Goal: Information Seeking & Learning: Check status

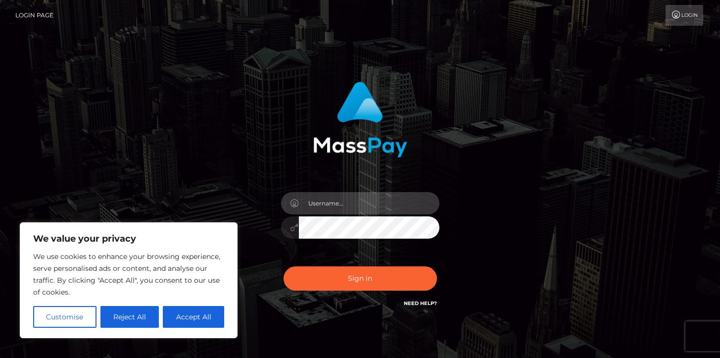
click at [347, 202] on input "text" at bounding box center [369, 203] width 141 height 22
type input "Ivan.B2"
click at [284, 266] on button "Sign in" at bounding box center [360, 278] width 153 height 24
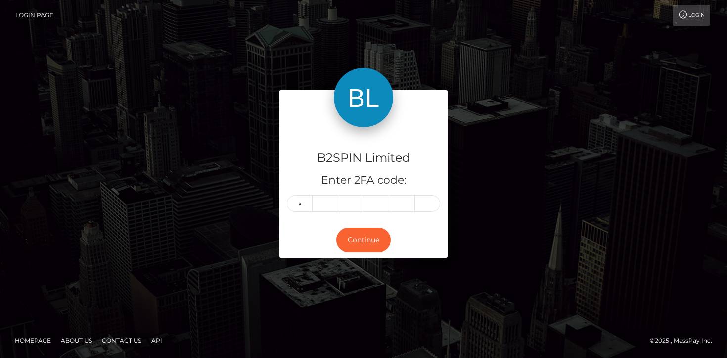
type input "9"
type input "0"
type input "3"
type input "8"
type input "3"
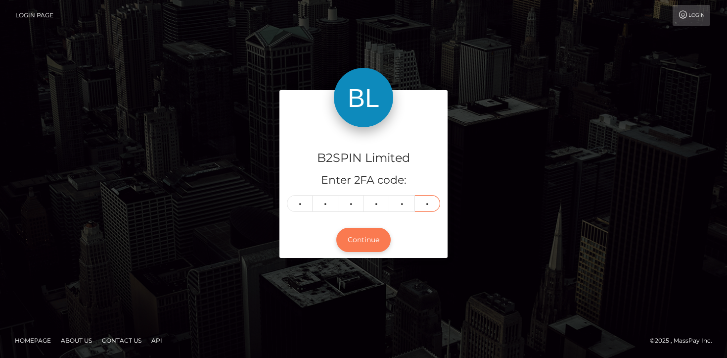
type input "9"
click at [369, 246] on button "Continue" at bounding box center [363, 240] width 54 height 24
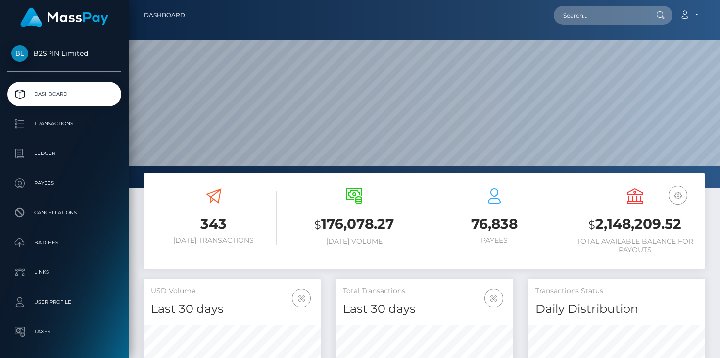
scroll to position [175, 177]
click at [645, 224] on h3 "$ 2,148,209.52" at bounding box center [635, 224] width 126 height 20
copy h3 "2,148,209.52"
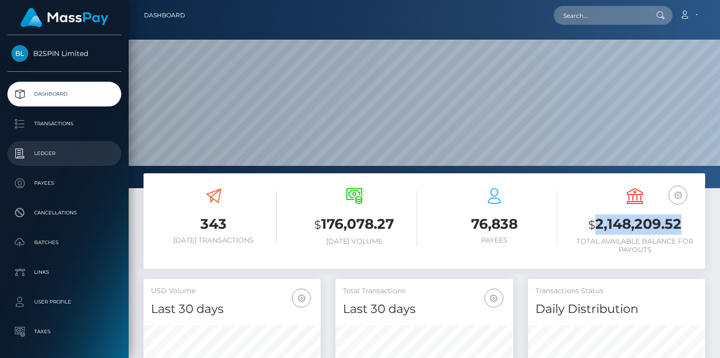
click at [57, 153] on p "Ledger" at bounding box center [64, 153] width 106 height 15
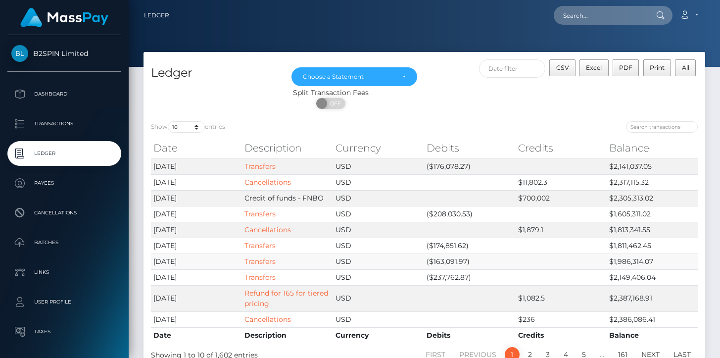
click at [453, 264] on td "($163,091.97)" at bounding box center [469, 261] width 91 height 16
copy td "163,091.97"
click at [457, 245] on td "($174,851.62)" at bounding box center [469, 245] width 91 height 16
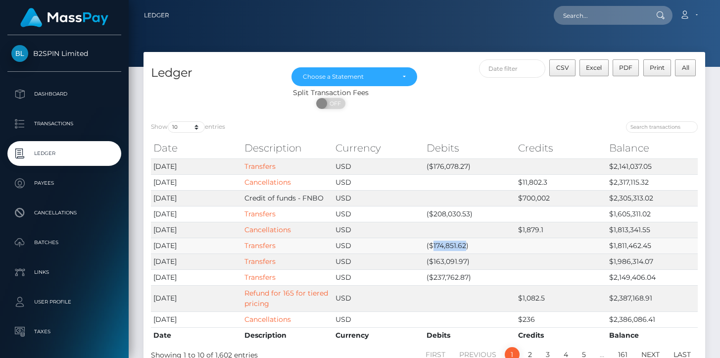
copy td "174,851.62"
click at [461, 216] on td "($208,030.53)" at bounding box center [469, 214] width 91 height 16
copy td "208,030.53"
click at [449, 168] on td "($176,078.27)" at bounding box center [469, 166] width 91 height 16
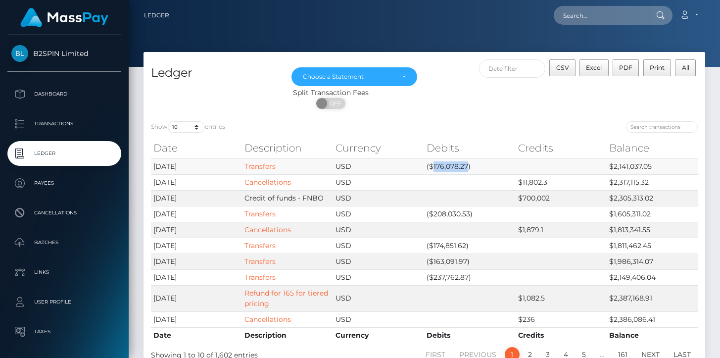
click at [449, 168] on td "($176,078.27)" at bounding box center [469, 166] width 91 height 16
copy td "176,078.27"
